Goal: Information Seeking & Learning: Learn about a topic

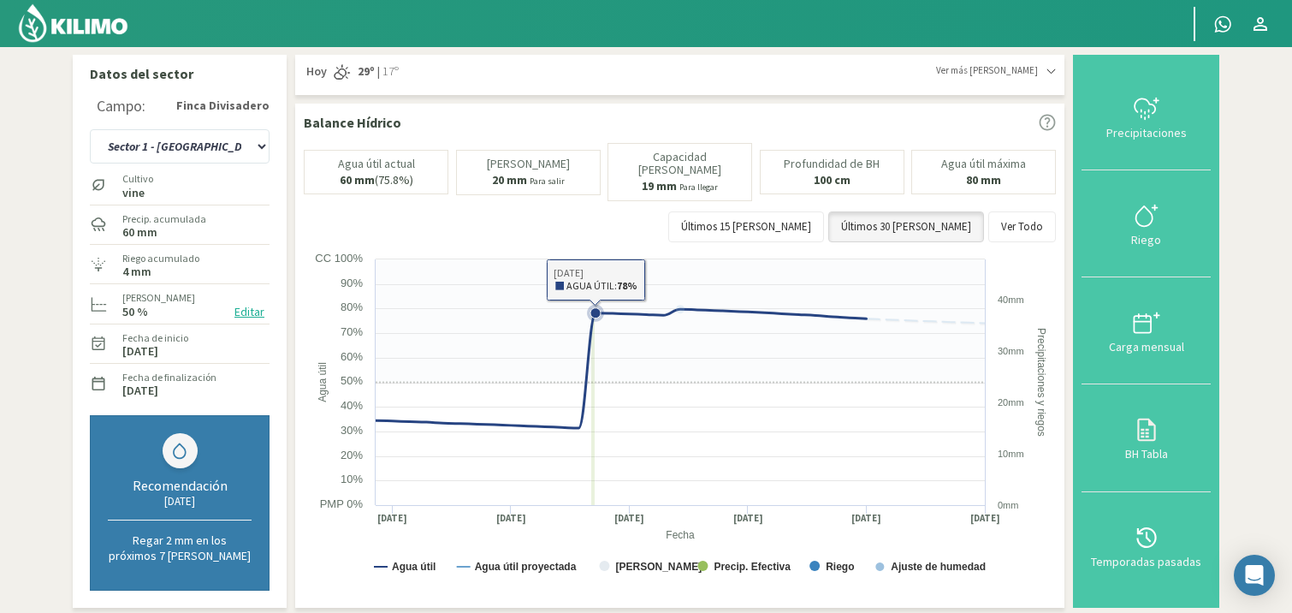
click at [595, 353] on icon at bounding box center [621, 368] width 491 height 119
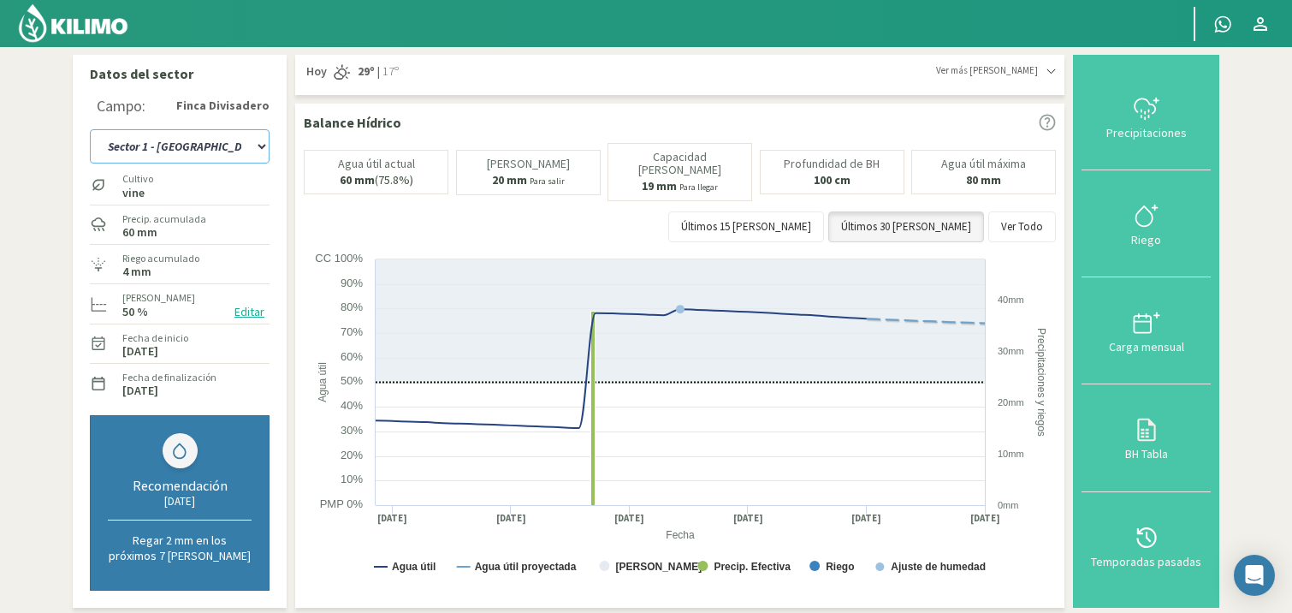
click at [258, 147] on select "Sector 1 - [GEOGRAPHIC_DATA] Sector 1 - [GEOGRAPHIC_DATA] N Sector 2 - [GEOGRAP…" at bounding box center [180, 146] width 180 height 34
click at [90, 129] on select "Sector 1 - [GEOGRAPHIC_DATA] Sector 1 - [GEOGRAPHIC_DATA] N Sector 2 - [GEOGRAP…" at bounding box center [180, 146] width 180 height 34
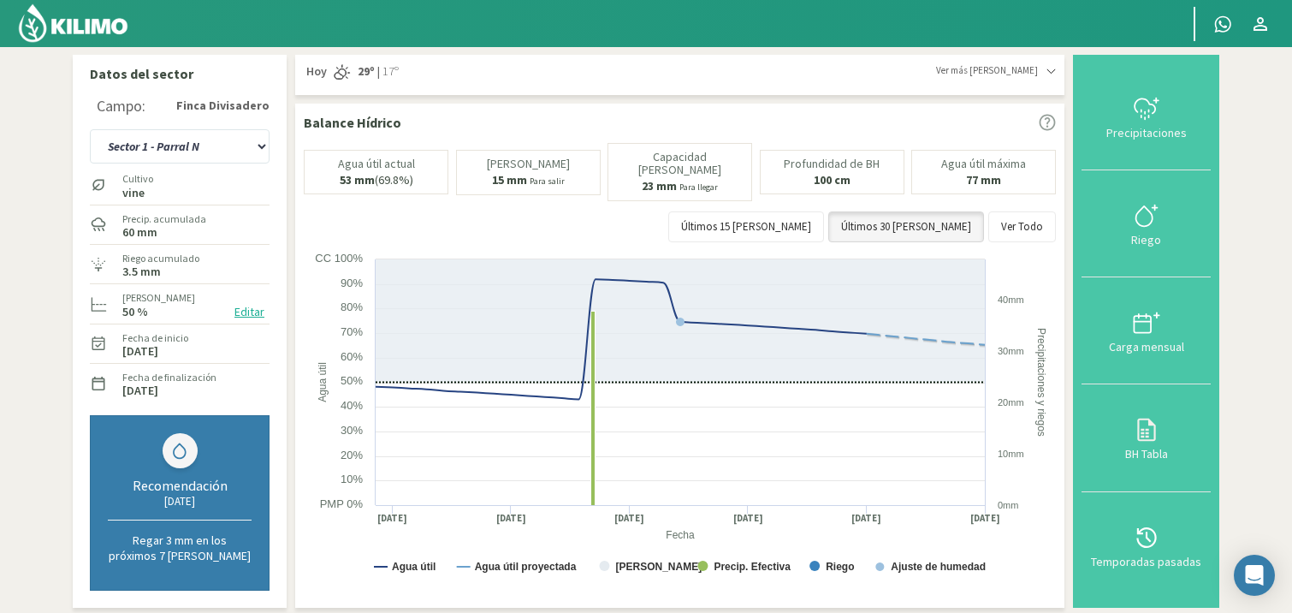
click at [147, 188] on label "vine" at bounding box center [137, 192] width 31 height 11
click at [259, 145] on select "Sector 1 - [GEOGRAPHIC_DATA] Sector 1 - [GEOGRAPHIC_DATA] N Sector 2 - [GEOGRAP…" at bounding box center [180, 146] width 180 height 34
click at [90, 129] on select "Sector 1 - [GEOGRAPHIC_DATA] Sector 1 - [GEOGRAPHIC_DATA] N Sector 2 - [GEOGRAP…" at bounding box center [180, 146] width 180 height 34
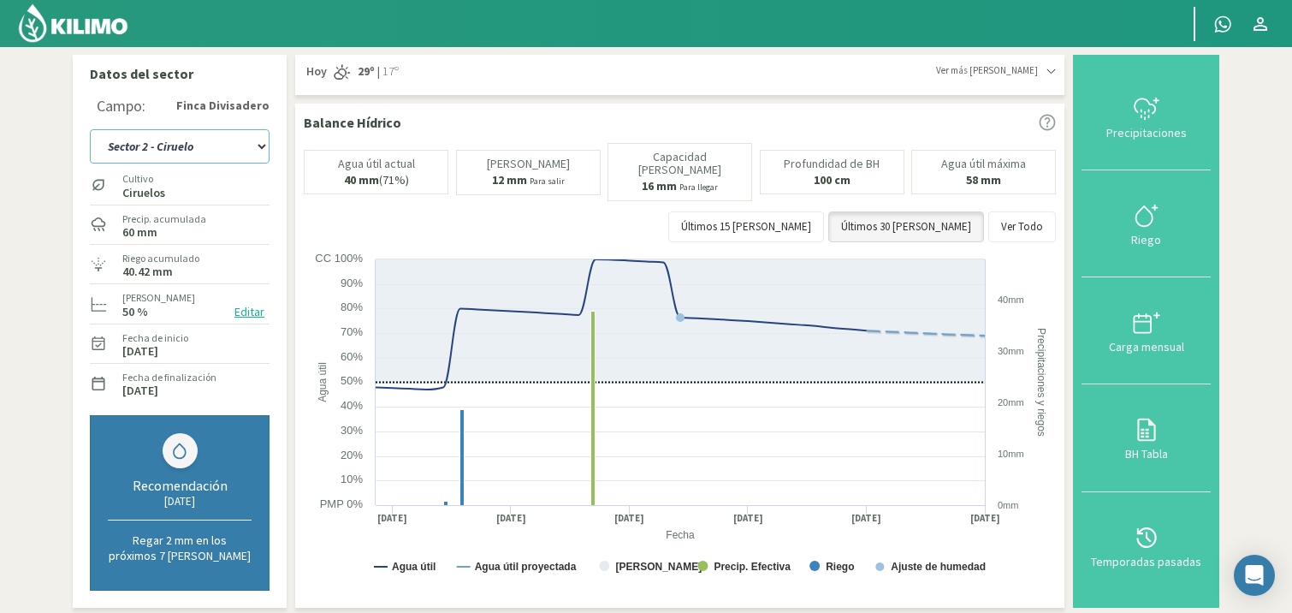
click at [257, 144] on select "Sector 1 - [GEOGRAPHIC_DATA] Sector 1 - [GEOGRAPHIC_DATA] N Sector 2 - [GEOGRAP…" at bounding box center [180, 146] width 180 height 34
click at [90, 129] on select "Sector 1 - [GEOGRAPHIC_DATA] Sector 1 - [GEOGRAPHIC_DATA] N Sector 2 - [GEOGRAP…" at bounding box center [180, 146] width 180 height 34
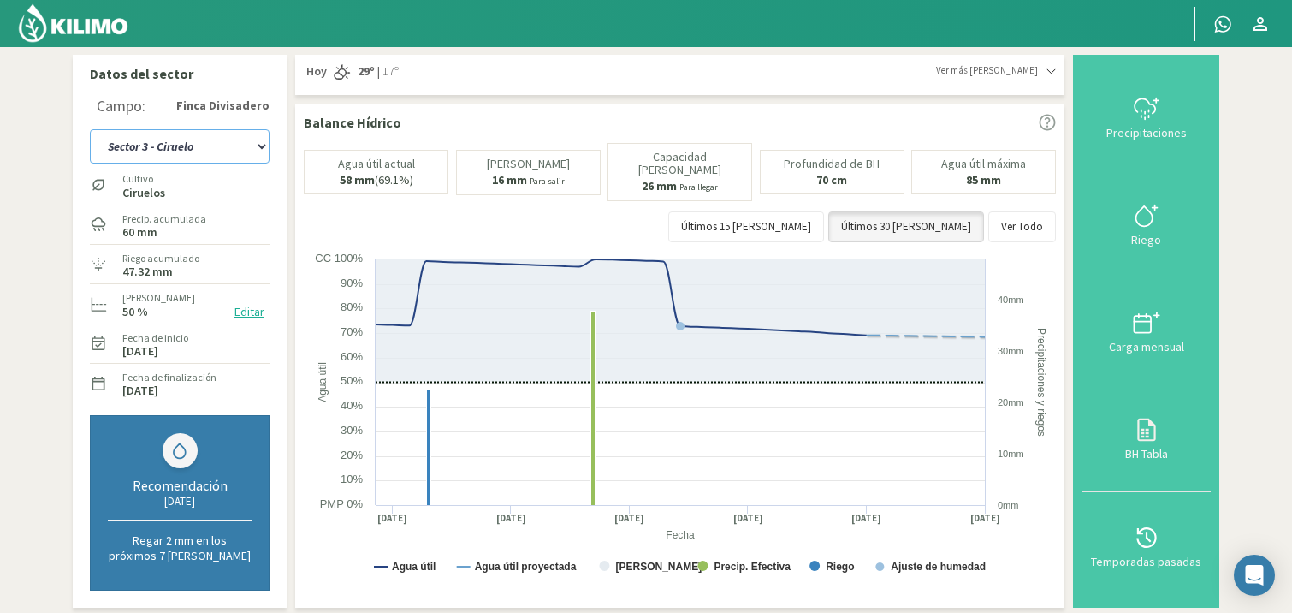
click at [259, 145] on select "Sector 1 - [GEOGRAPHIC_DATA] Sector 1 - [GEOGRAPHIC_DATA] N Sector 2 - [GEOGRAP…" at bounding box center [180, 146] width 180 height 34
click at [90, 129] on select "Sector 1 - [GEOGRAPHIC_DATA] Sector 1 - [GEOGRAPHIC_DATA] N Sector 2 - [GEOGRAP…" at bounding box center [180, 146] width 180 height 34
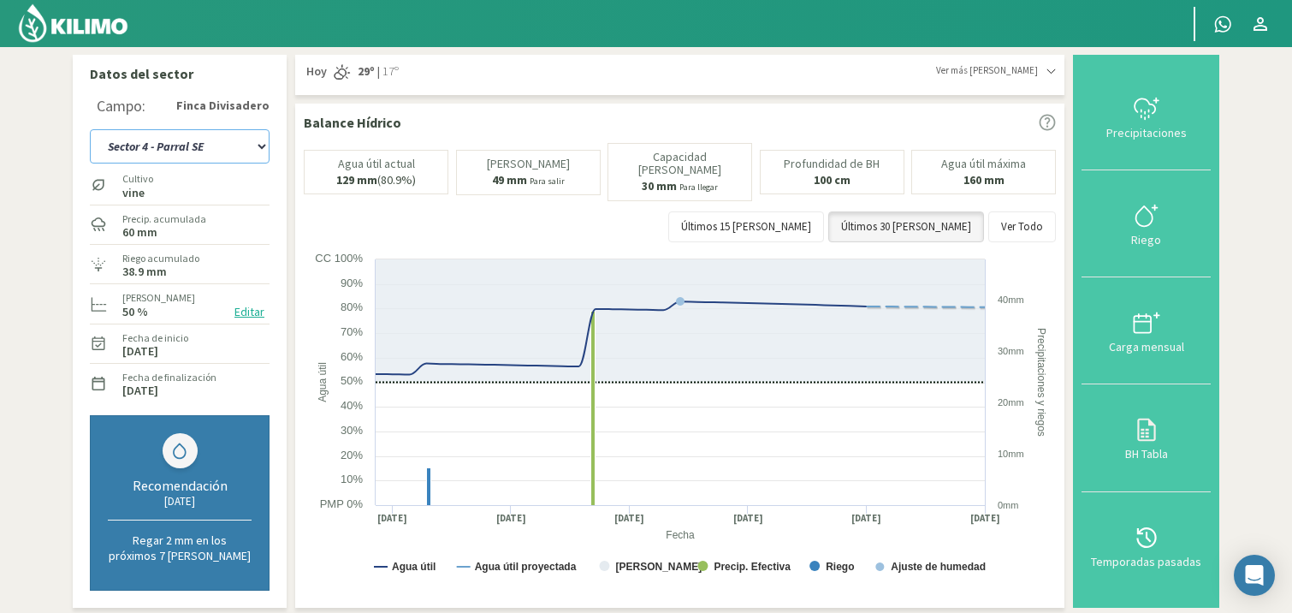
click at [260, 147] on select "Sector 1 - [GEOGRAPHIC_DATA] Sector 1 - [GEOGRAPHIC_DATA] N Sector 2 - [GEOGRAP…" at bounding box center [180, 146] width 180 height 34
click at [90, 129] on select "Sector 1 - [GEOGRAPHIC_DATA] Sector 1 - [GEOGRAPHIC_DATA] N Sector 2 - [GEOGRAP…" at bounding box center [180, 146] width 180 height 34
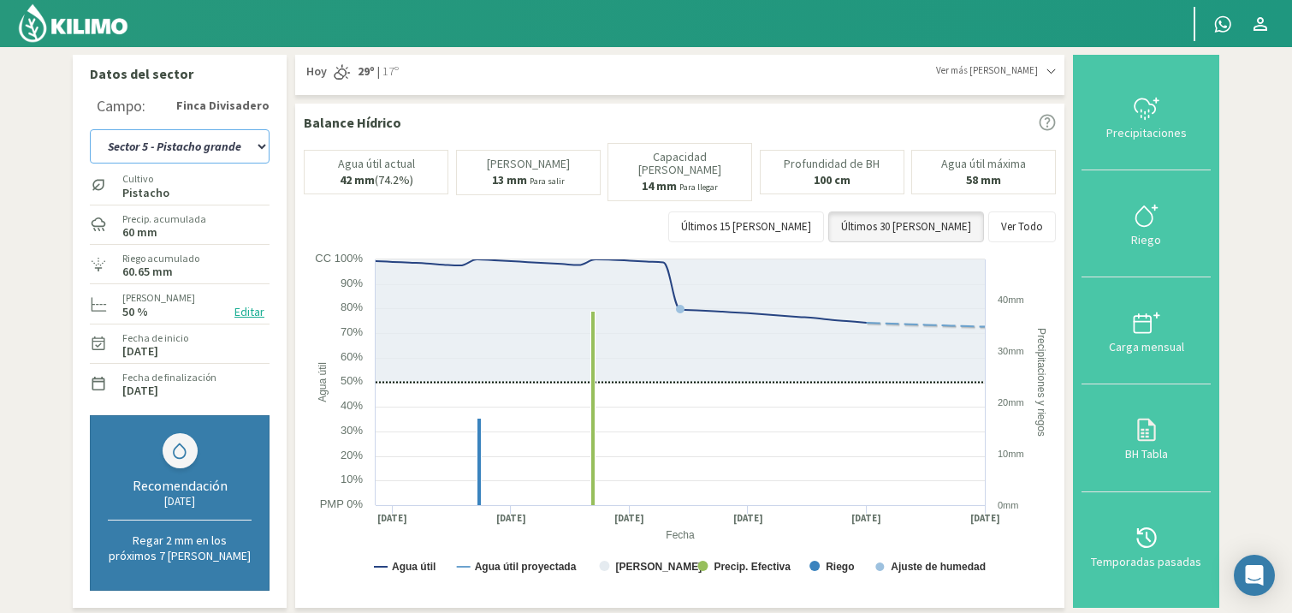
click at [258, 146] on select "Sector 1 - [GEOGRAPHIC_DATA] Sector 1 - [GEOGRAPHIC_DATA] N Sector 2 - [GEOGRAP…" at bounding box center [180, 146] width 180 height 34
click at [90, 129] on select "Sector 1 - [GEOGRAPHIC_DATA] Sector 1 - [GEOGRAPHIC_DATA] N Sector 2 - [GEOGRAP…" at bounding box center [180, 146] width 180 height 34
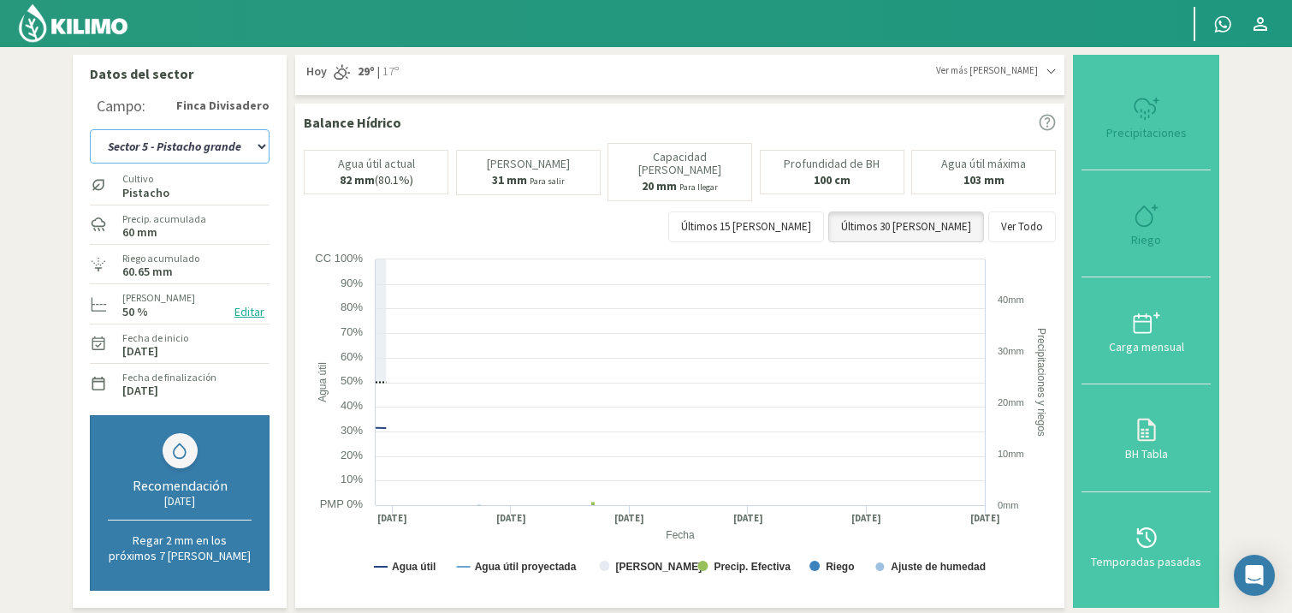
select select "48: Object"
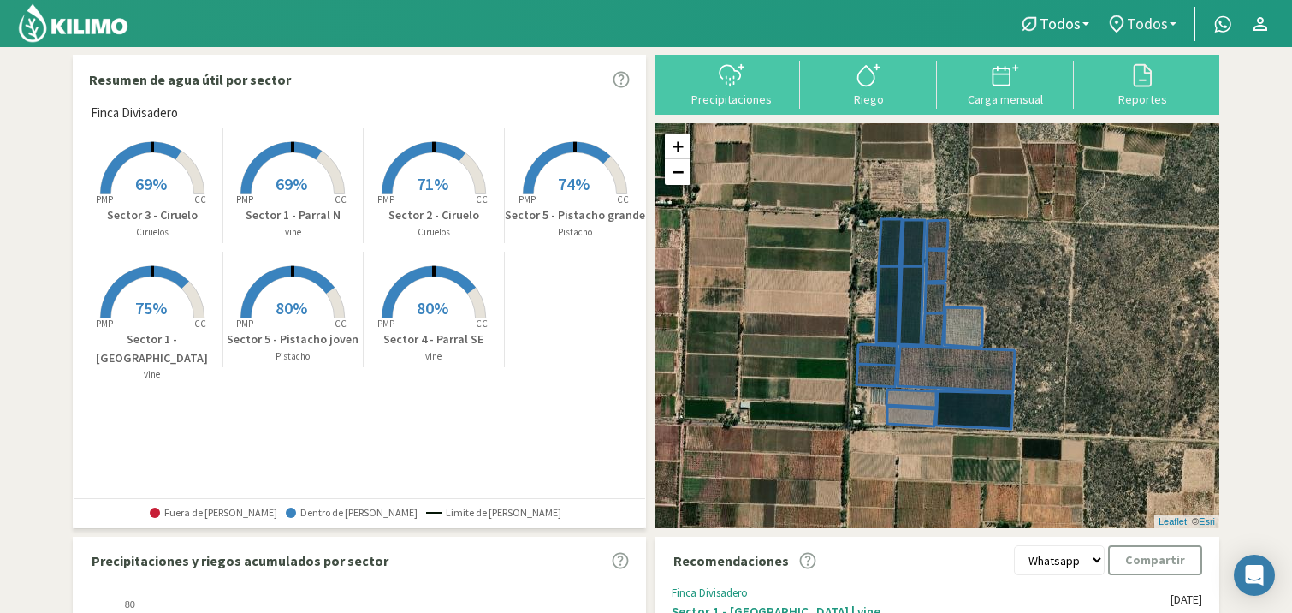
click at [1159, 18] on span "Todos" at bounding box center [1147, 24] width 41 height 18
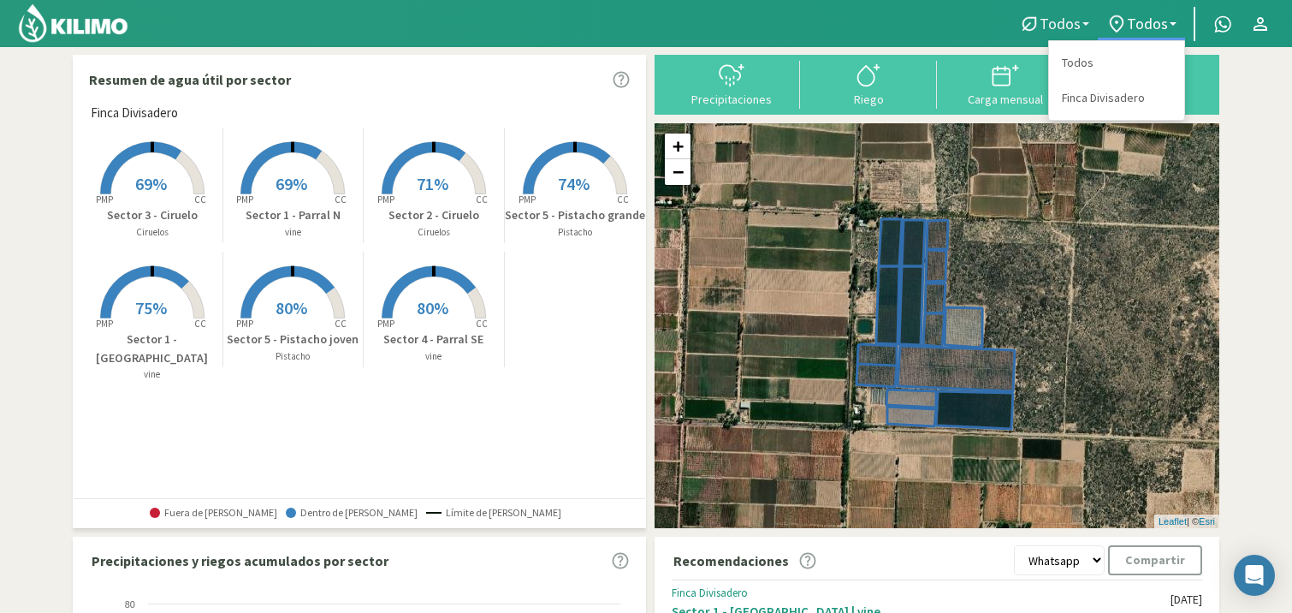
click at [1061, 15] on span "Todos" at bounding box center [1060, 24] width 41 height 18
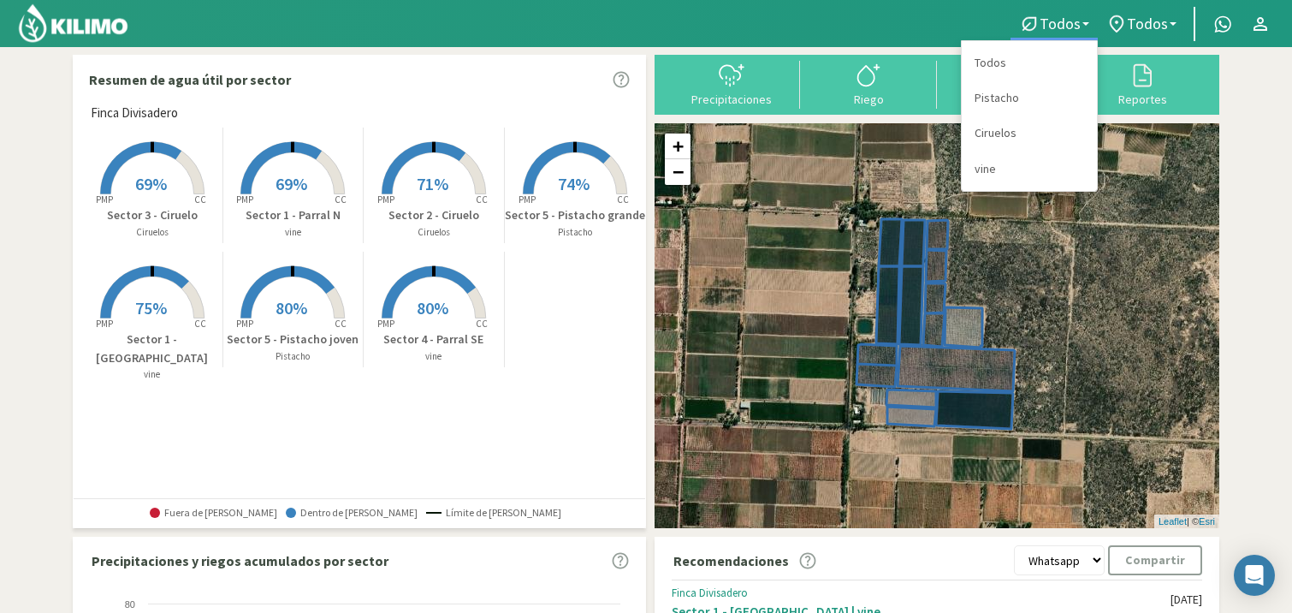
click at [1253, 121] on section "Resumen de agua útil por sector Finca Divisadero Created with Highcharts 9.2.2 …" at bounding box center [646, 507] width 1292 height 921
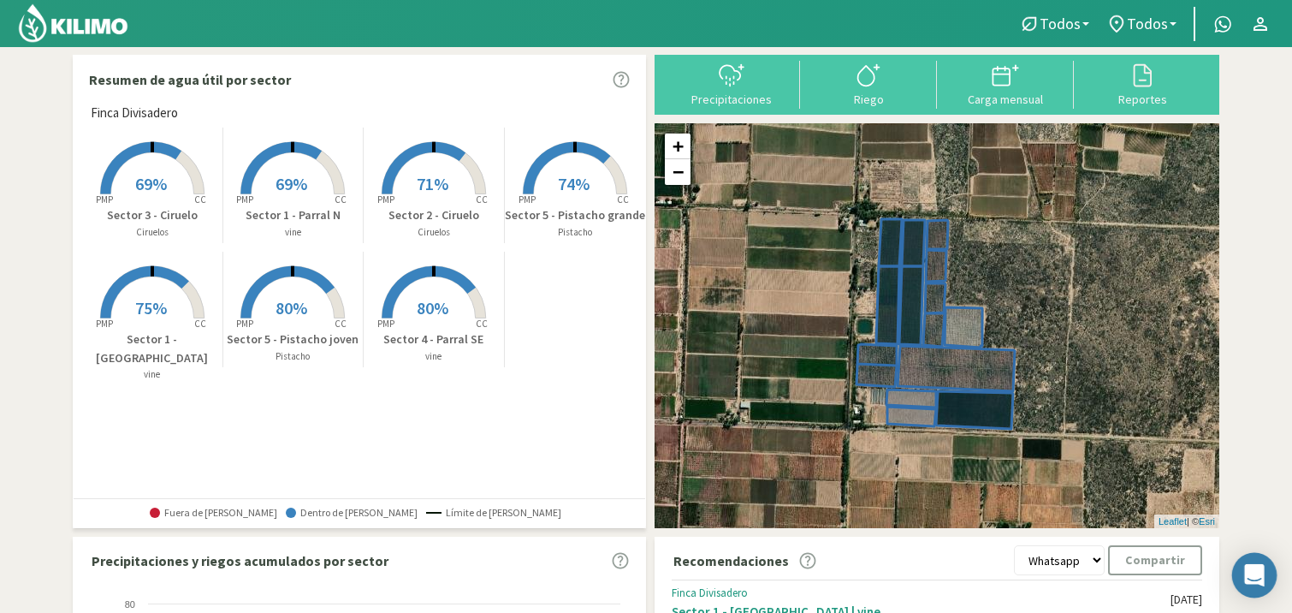
click at [1255, 572] on icon "Open Intercom Messenger" at bounding box center [1254, 575] width 20 height 22
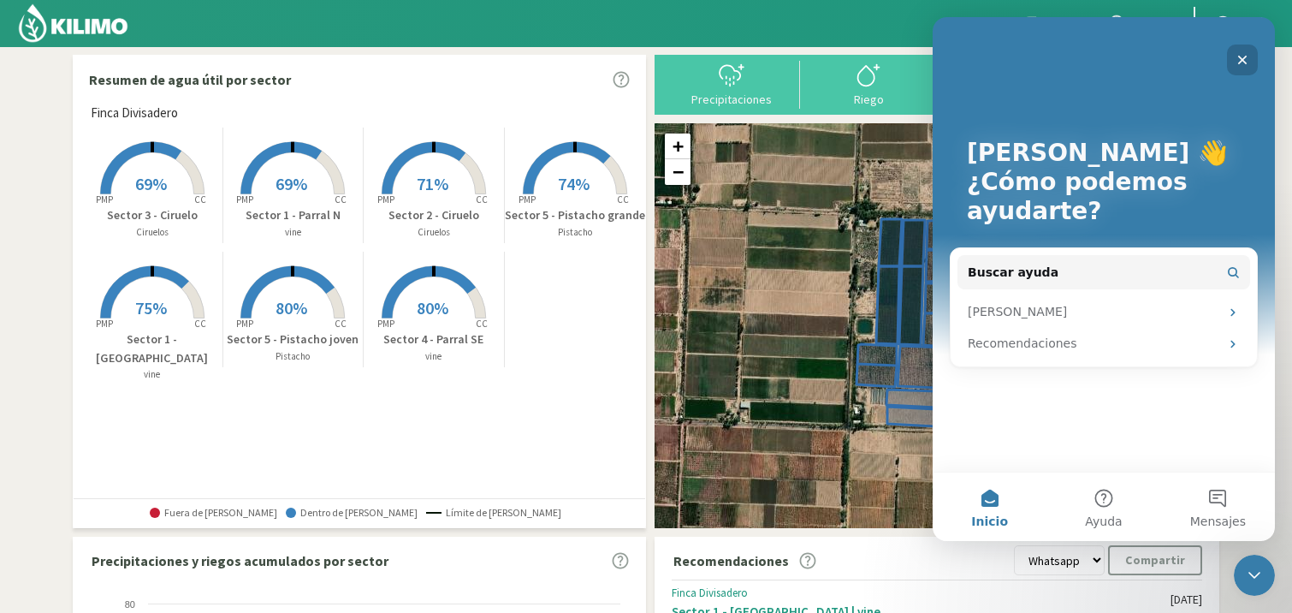
click at [1239, 58] on icon "Cerrar" at bounding box center [1242, 60] width 14 height 14
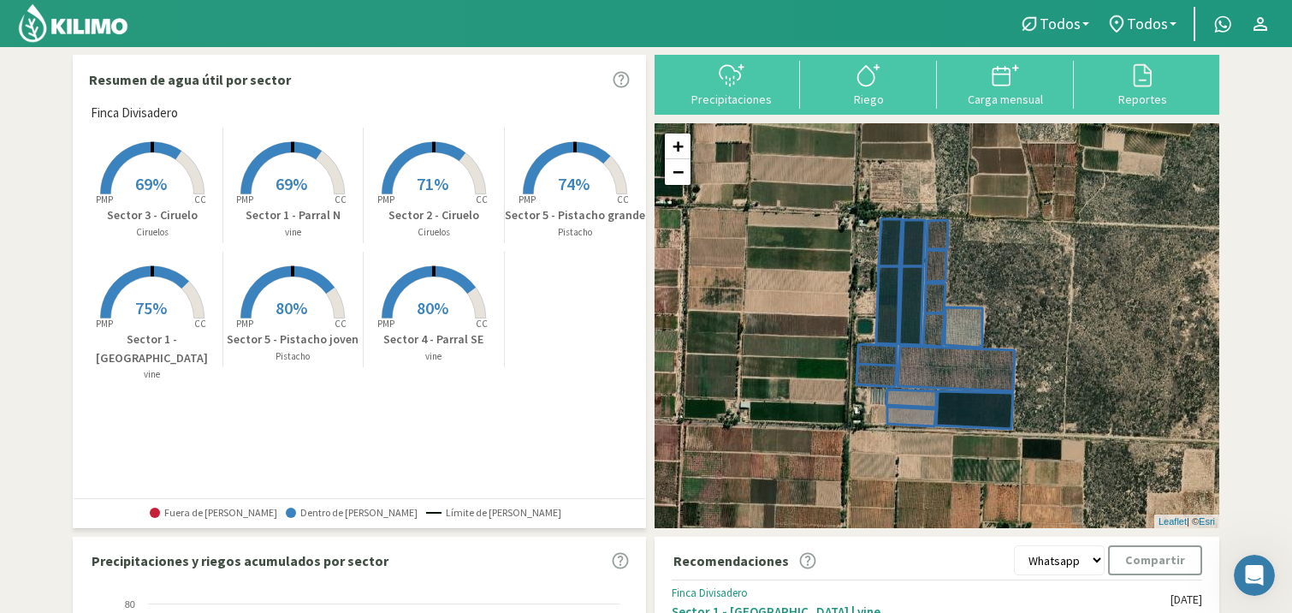
scroll to position [406, 0]
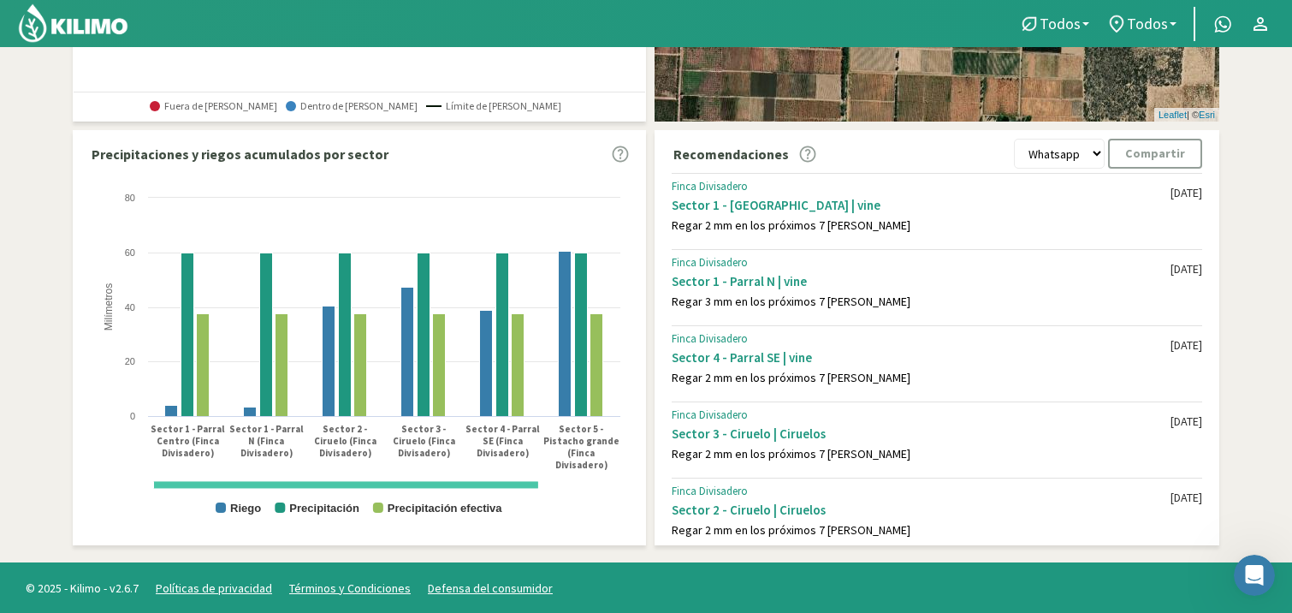
click at [58, 21] on img at bounding box center [73, 23] width 112 height 41
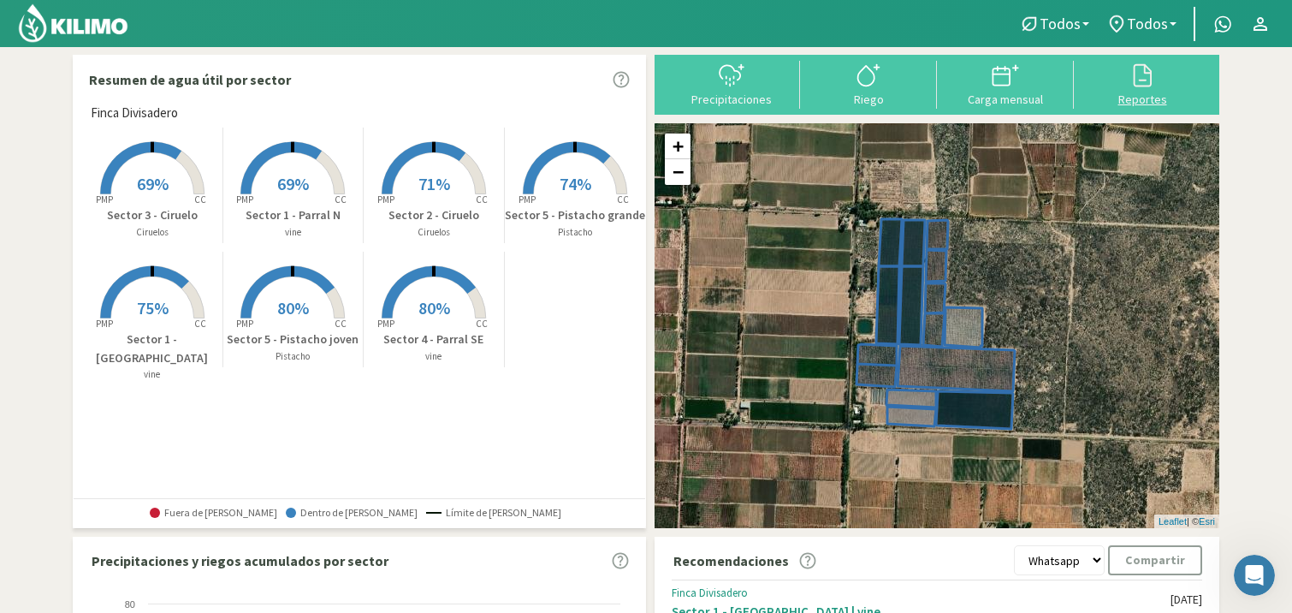
click at [1144, 68] on icon at bounding box center [1143, 75] width 18 height 23
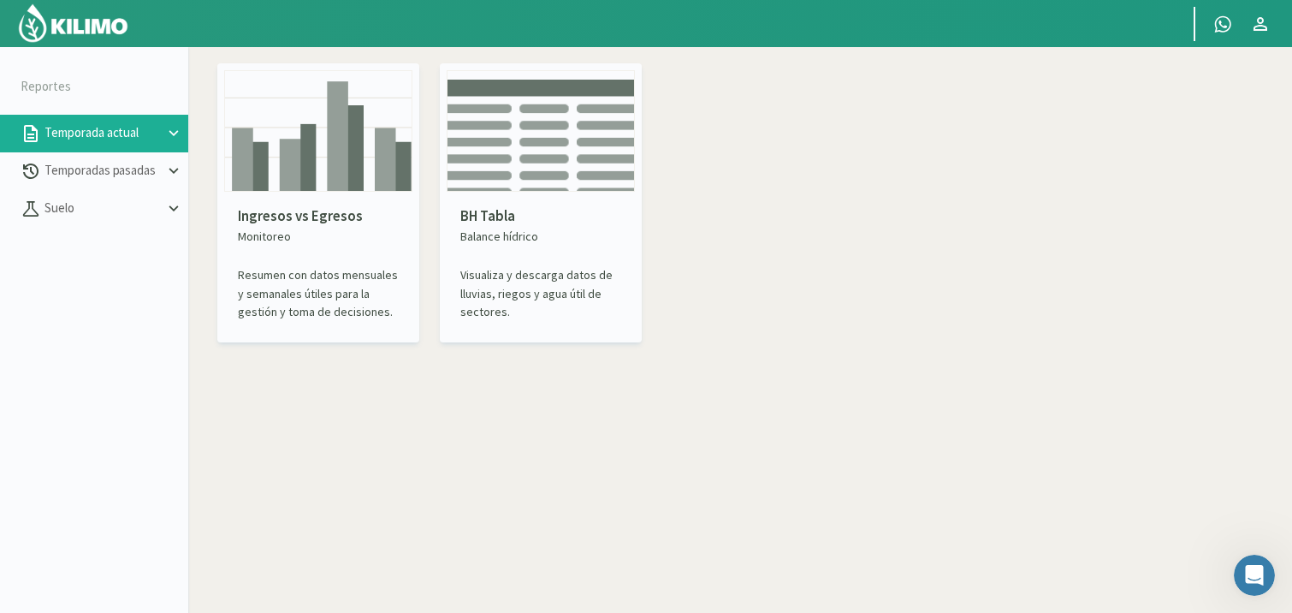
click at [524, 209] on p "BH Tabla" at bounding box center [540, 216] width 161 height 22
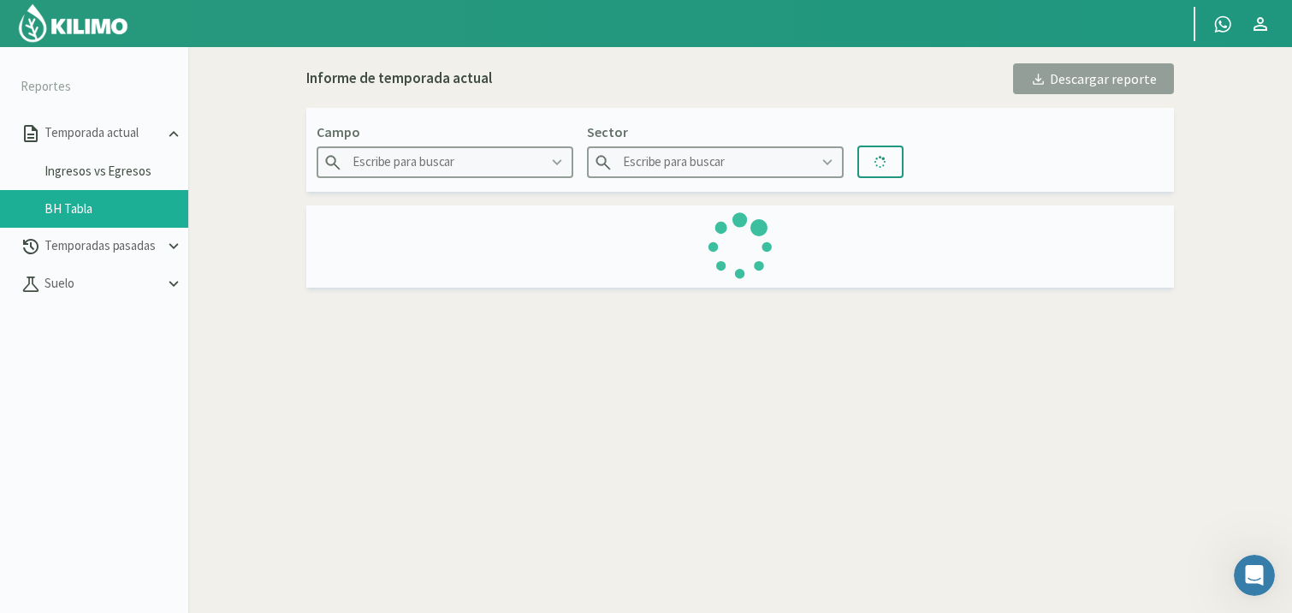
type input "Finca Divisadero"
type input "Sector 1 - [GEOGRAPHIC_DATA]"
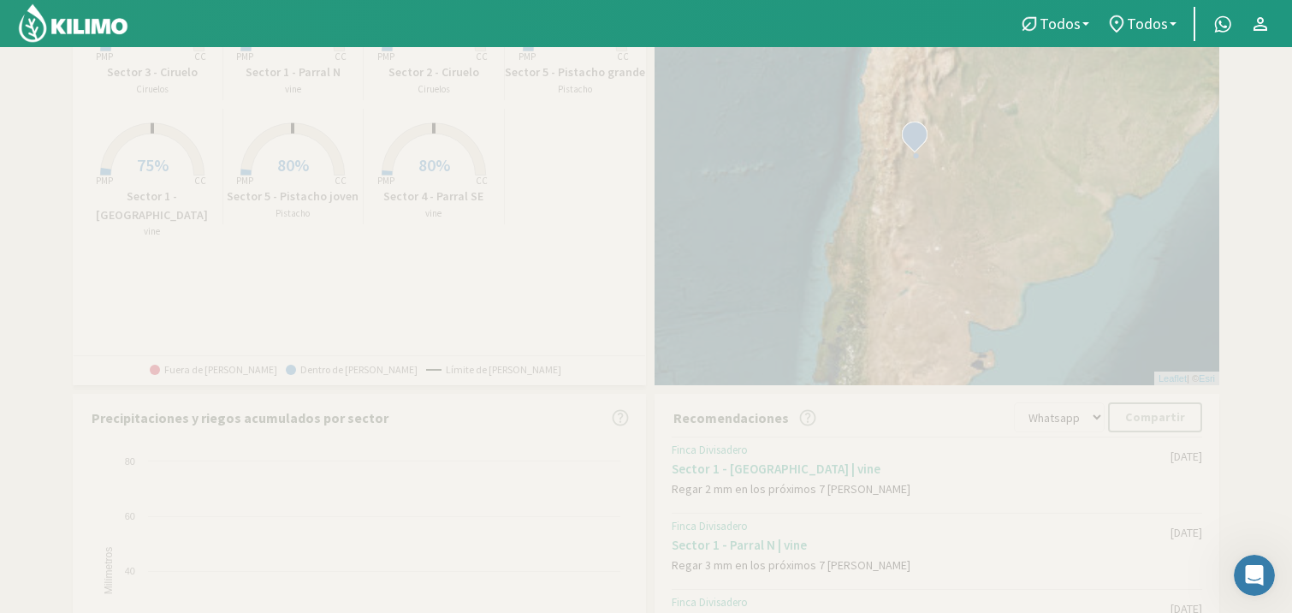
scroll to position [406, 0]
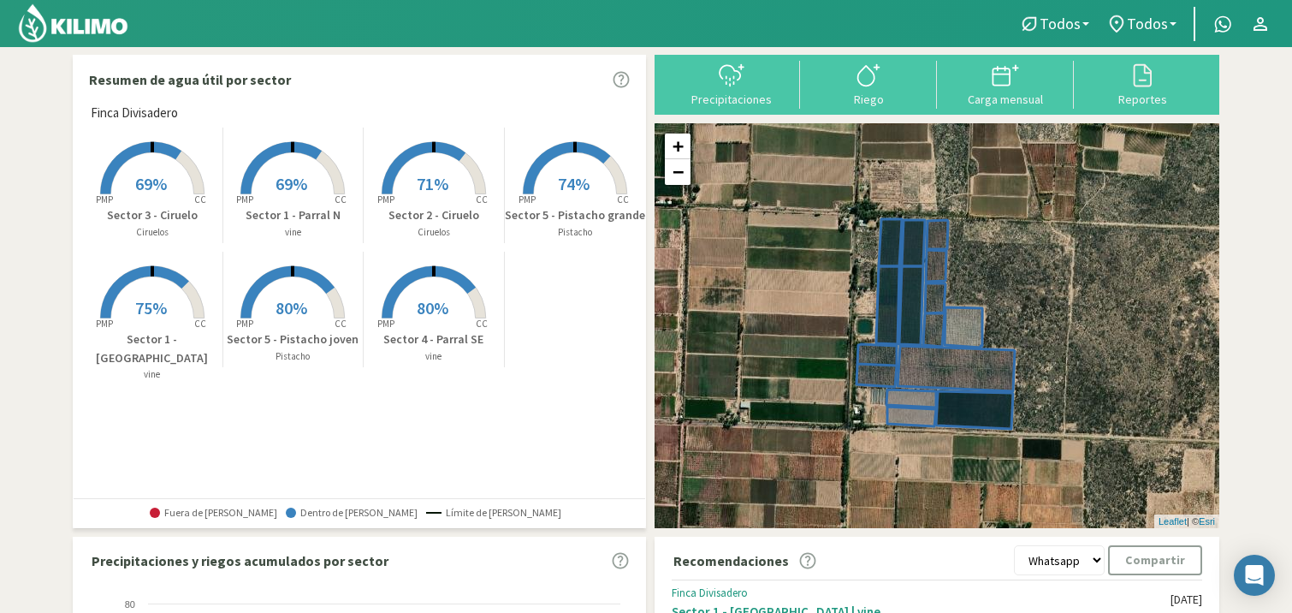
click at [802, 562] on icon at bounding box center [807, 560] width 17 height 17
click at [1003, 73] on icon at bounding box center [1005, 75] width 27 height 27
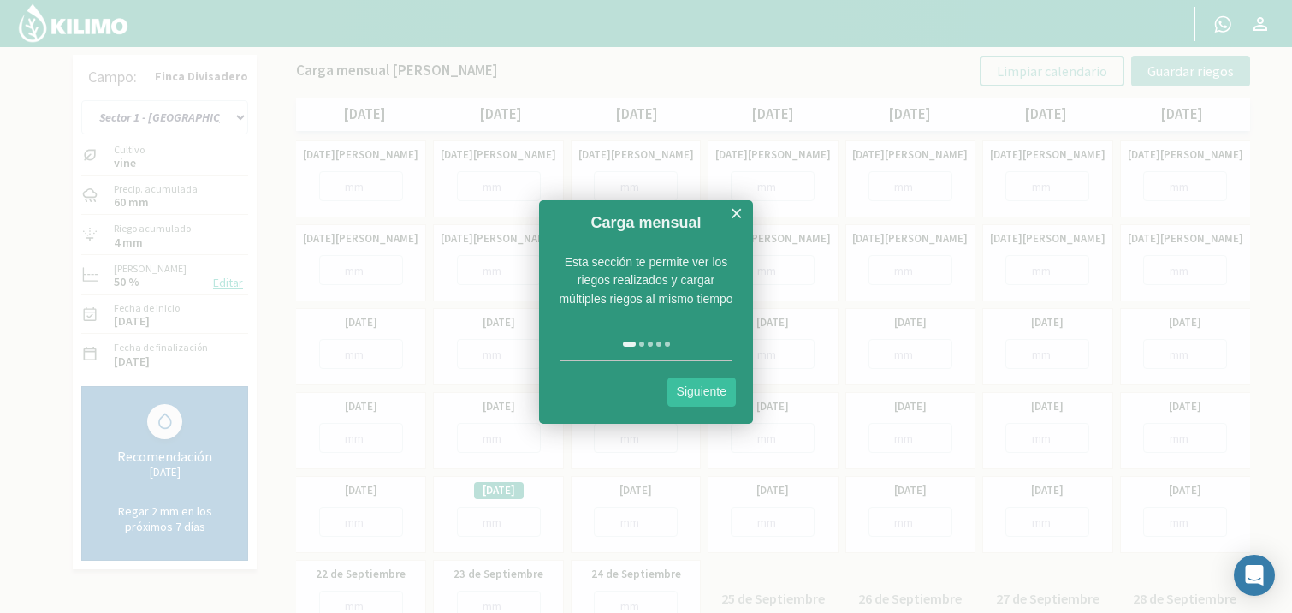
click at [733, 207] on link "×" at bounding box center [736, 213] width 13 height 21
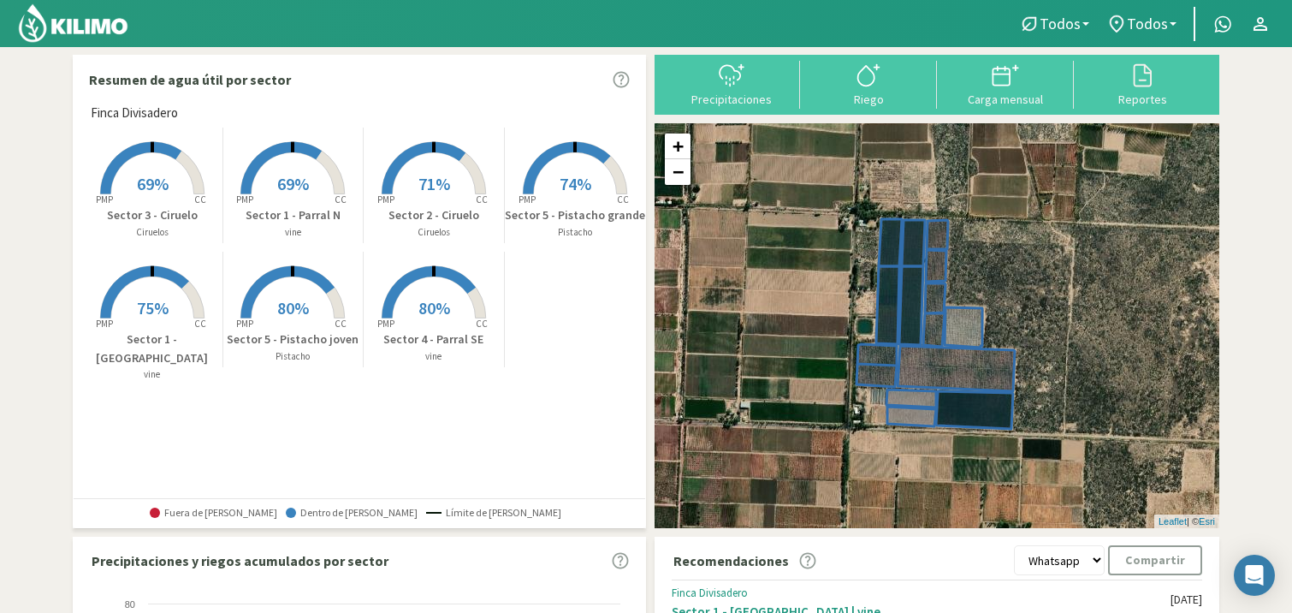
click at [619, 79] on icon at bounding box center [621, 79] width 17 height 17
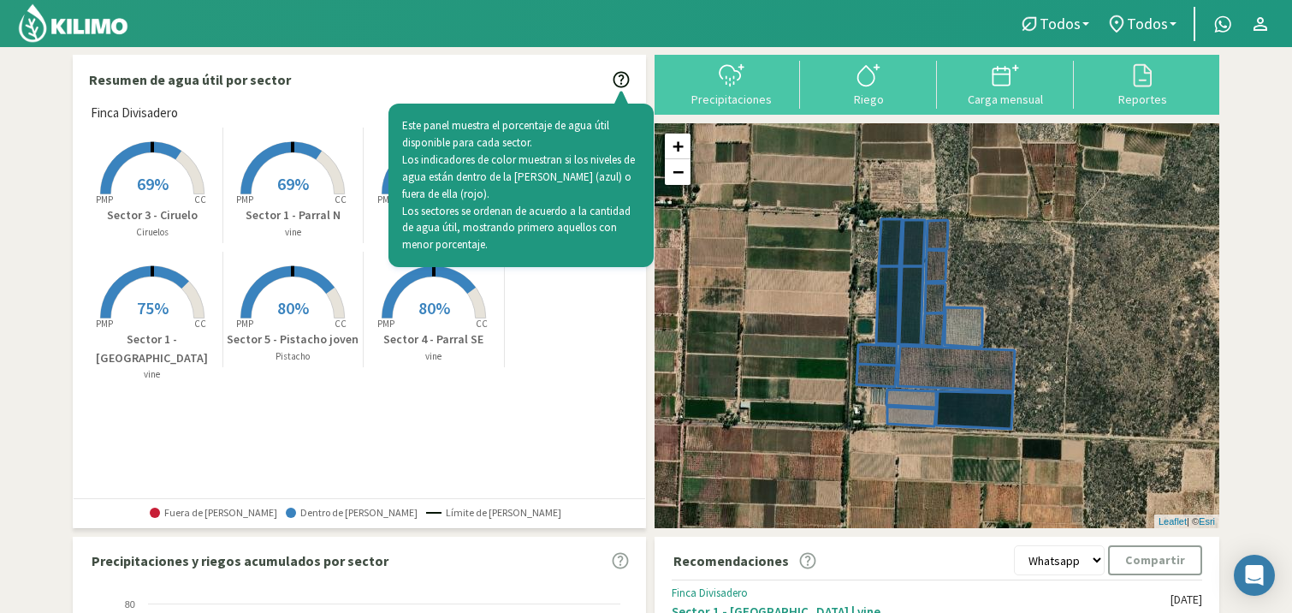
click at [567, 327] on div "Created with Highcharts 9.2.2 PMP CC 69% Sector 3 - Ciruelo Ciruelos Created wi…" at bounding box center [363, 247] width 563 height 248
